Goal: Transaction & Acquisition: Purchase product/service

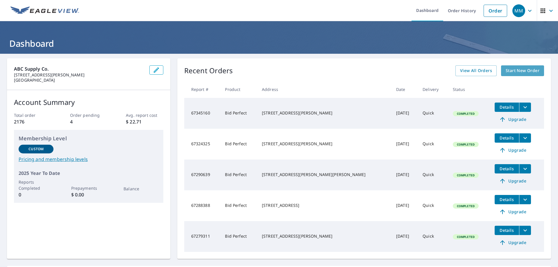
click at [526, 70] on span "Start New Order" at bounding box center [523, 70] width 34 height 7
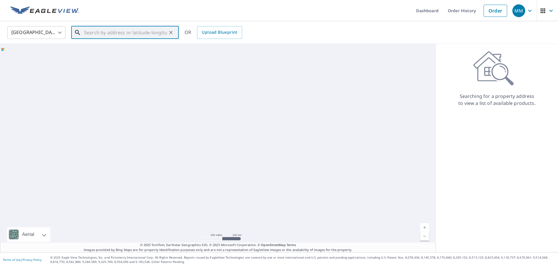
click at [100, 32] on input "text" at bounding box center [125, 32] width 83 height 16
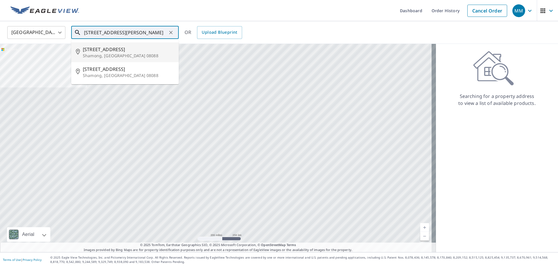
click at [95, 52] on span "[STREET_ADDRESS]" at bounding box center [128, 49] width 91 height 7
type input "[STREET_ADDRESS]"
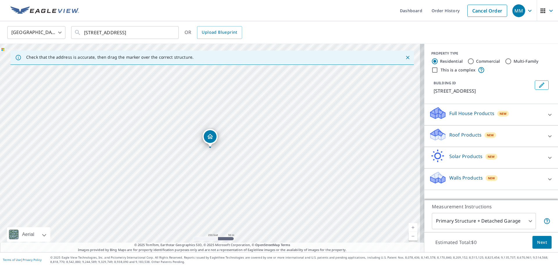
click at [454, 133] on p "Roof Products" at bounding box center [465, 134] width 32 height 7
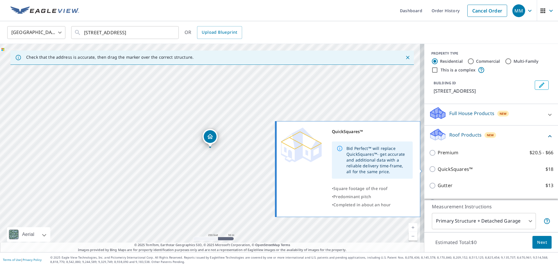
drag, startPoint x: 430, startPoint y: 170, endPoint x: 439, endPoint y: 174, distance: 10.2
click at [430, 170] on input "QuickSquares™ $18" at bounding box center [433, 169] width 9 height 7
checkbox input "true"
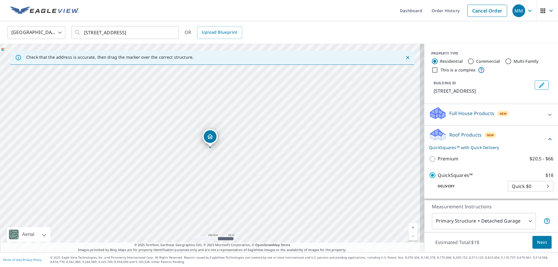
click at [540, 241] on span "Next" at bounding box center [542, 242] width 10 height 7
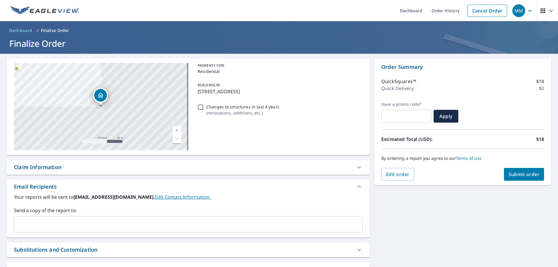
click at [106, 222] on input "text" at bounding box center [184, 224] width 335 height 11
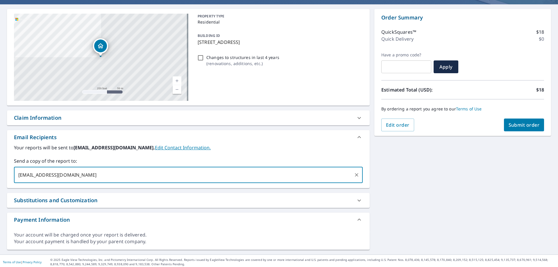
scroll to position [52, 0]
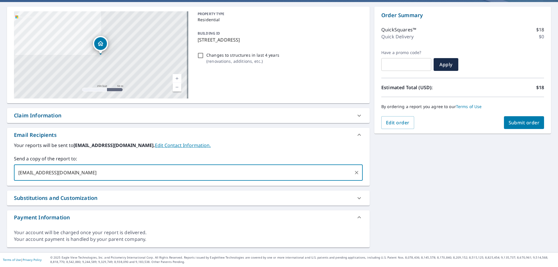
type input "[EMAIL_ADDRESS][DOMAIN_NAME]"
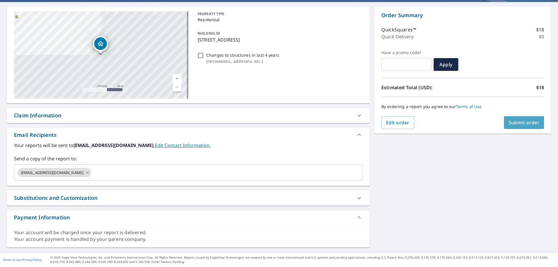
click at [518, 122] on span "Submit order" at bounding box center [524, 122] width 31 height 6
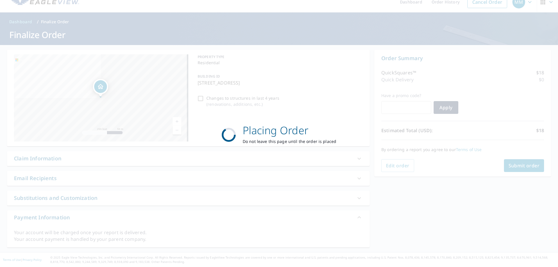
scroll to position [9, 0]
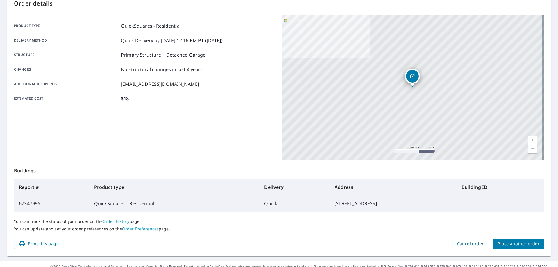
scroll to position [75, 0]
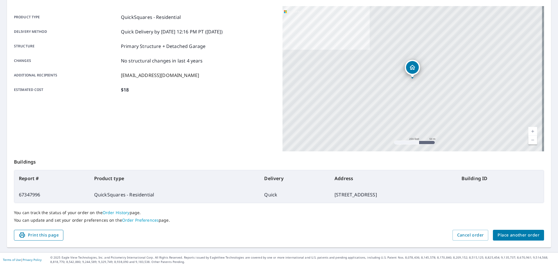
click at [49, 235] on span "Print this page" at bounding box center [39, 235] width 40 height 7
